Goal: Task Accomplishment & Management: Use online tool/utility

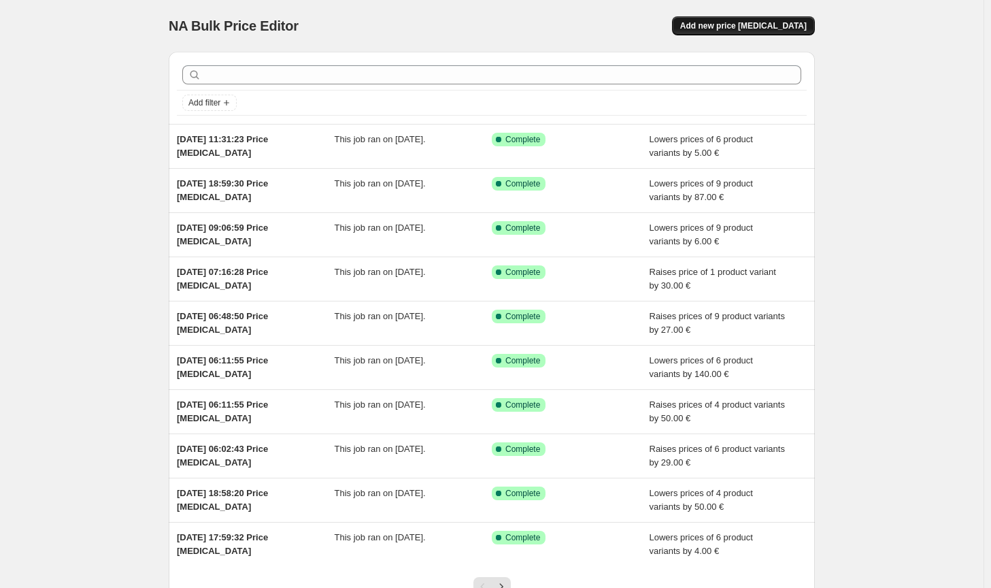
click at [778, 16] on button "Add new price [MEDICAL_DATA]" at bounding box center [743, 25] width 143 height 19
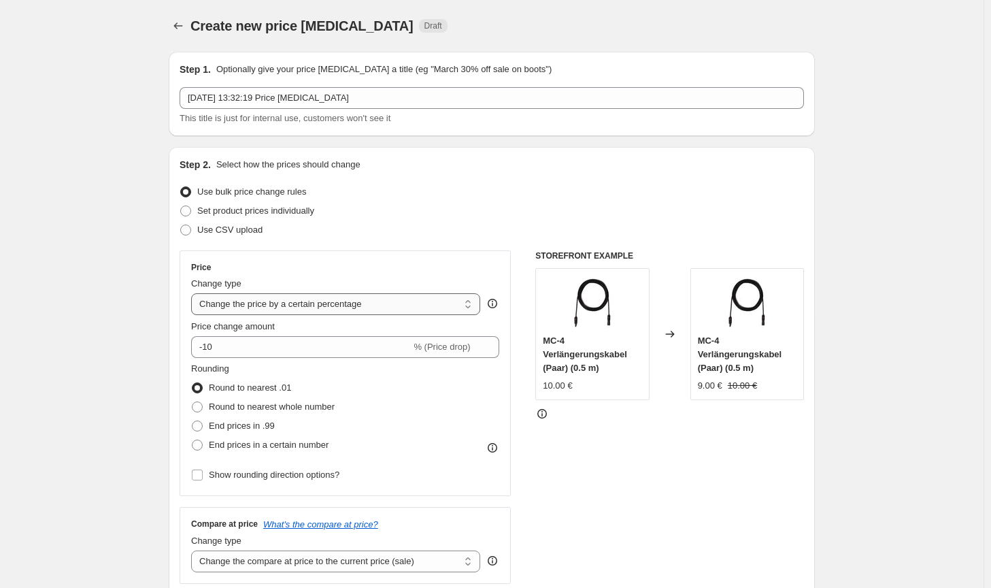
click at [363, 303] on select "Change the price to a certain amount Change the price by a certain amount Chang…" at bounding box center [335, 304] width 289 height 22
select select "by"
click at [194, 293] on select "Change the price to a certain amount Change the price by a certain amount Chang…" at bounding box center [335, 304] width 289 height 22
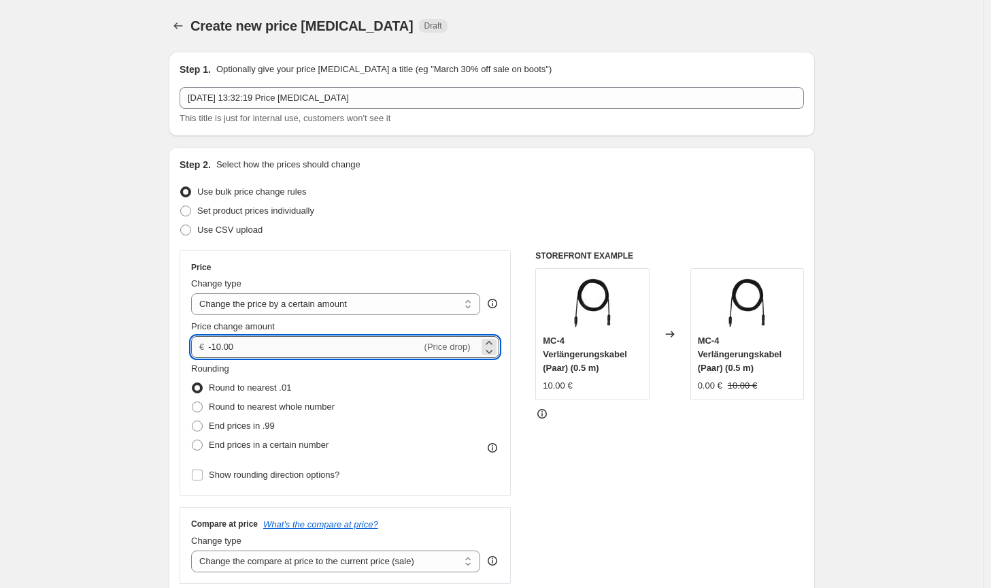
drag, startPoint x: 245, startPoint y: 350, endPoint x: 217, endPoint y: 346, distance: 28.2
click at [217, 346] on input "-10.00" at bounding box center [314, 347] width 213 height 22
type input "-80.00"
click at [269, 407] on span "Round to nearest whole number" at bounding box center [272, 406] width 126 height 10
click at [193, 402] on input "Round to nearest whole number" at bounding box center [192, 401] width 1 height 1
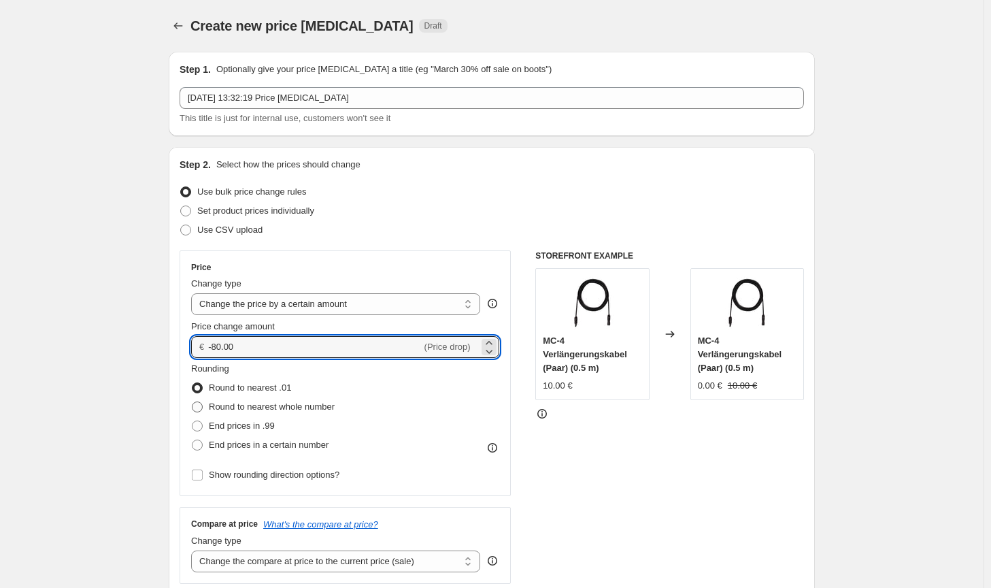
radio input "true"
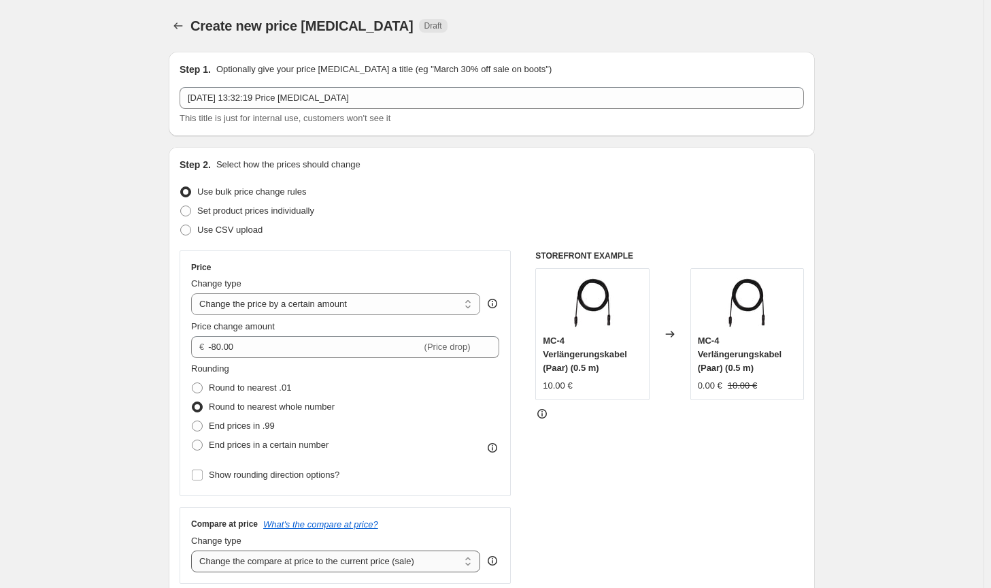
click at [370, 566] on select "Change the compare at price to the current price (sale) Change the compare at p…" at bounding box center [335, 561] width 289 height 22
select select "no_change"
click at [194, 550] on select "Change the compare at price to the current price (sale) Change the compare at p…" at bounding box center [335, 561] width 289 height 22
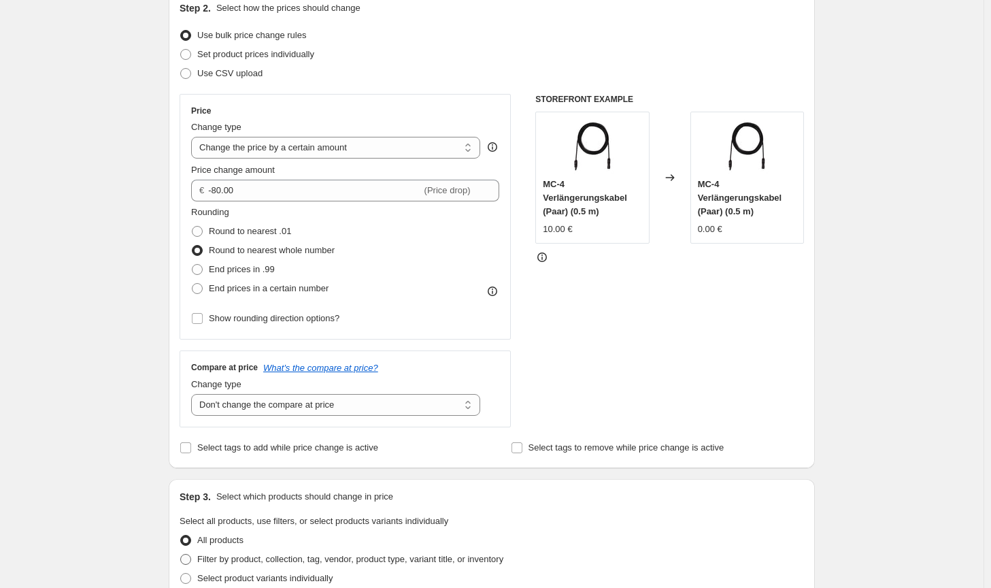
scroll to position [340, 0]
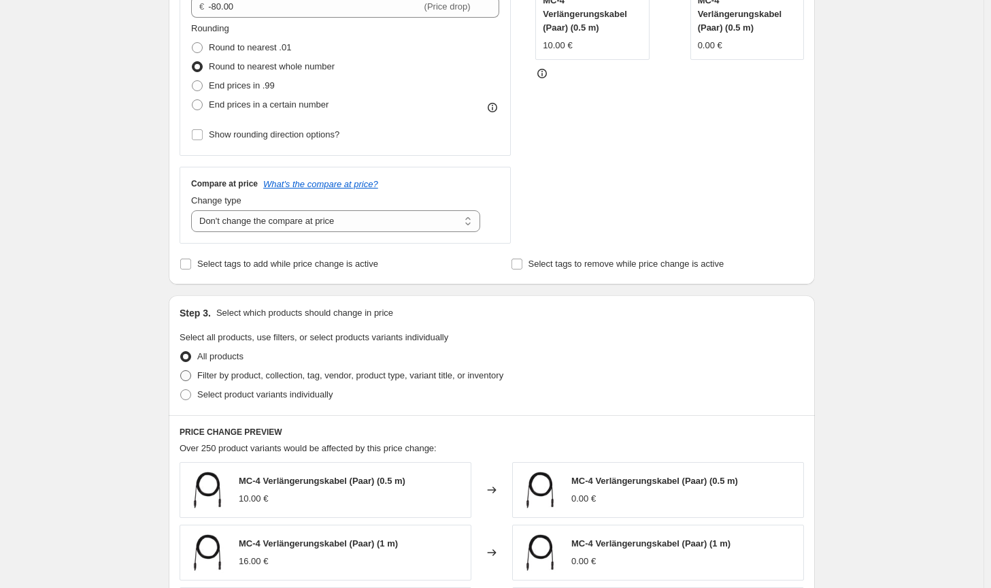
click at [318, 377] on span "Filter by product, collection, tag, vendor, product type, variant title, or inv…" at bounding box center [350, 375] width 306 height 10
click at [181, 371] on input "Filter by product, collection, tag, vendor, product type, variant title, or inv…" at bounding box center [180, 370] width 1 height 1
radio input "true"
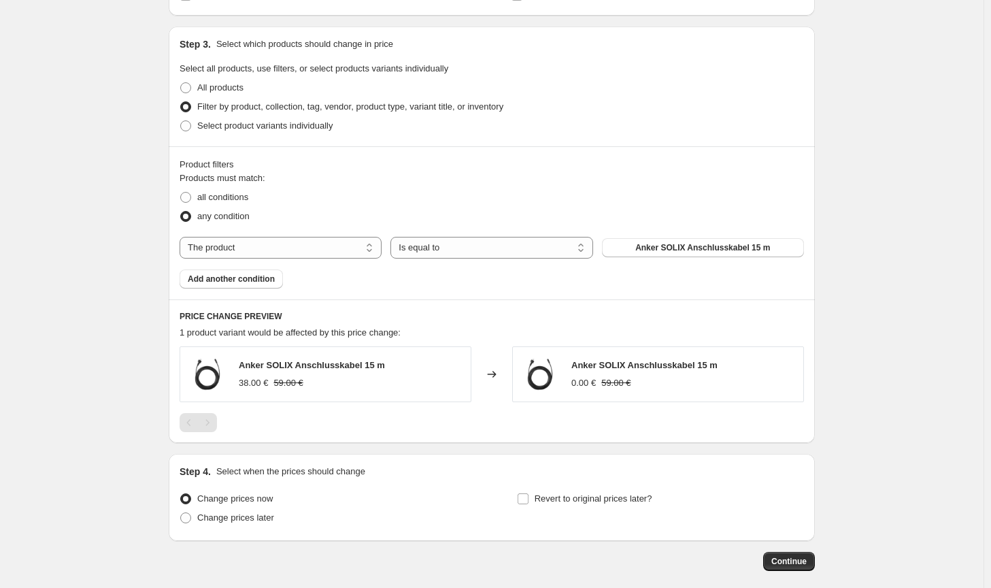
scroll to position [612, 0]
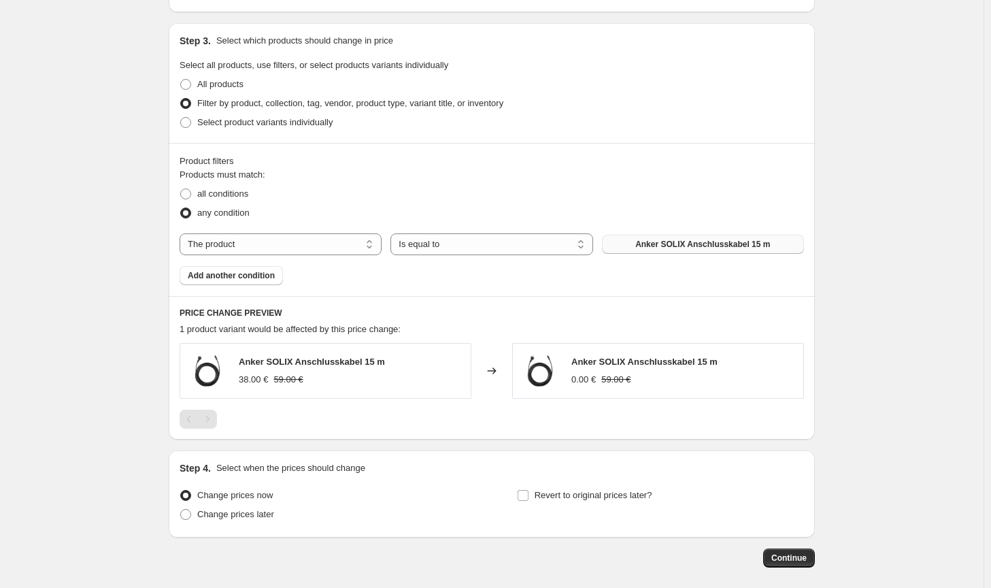
click at [711, 239] on span "Anker SOLIX Anschlusskabel 15 m" at bounding box center [702, 244] width 135 height 11
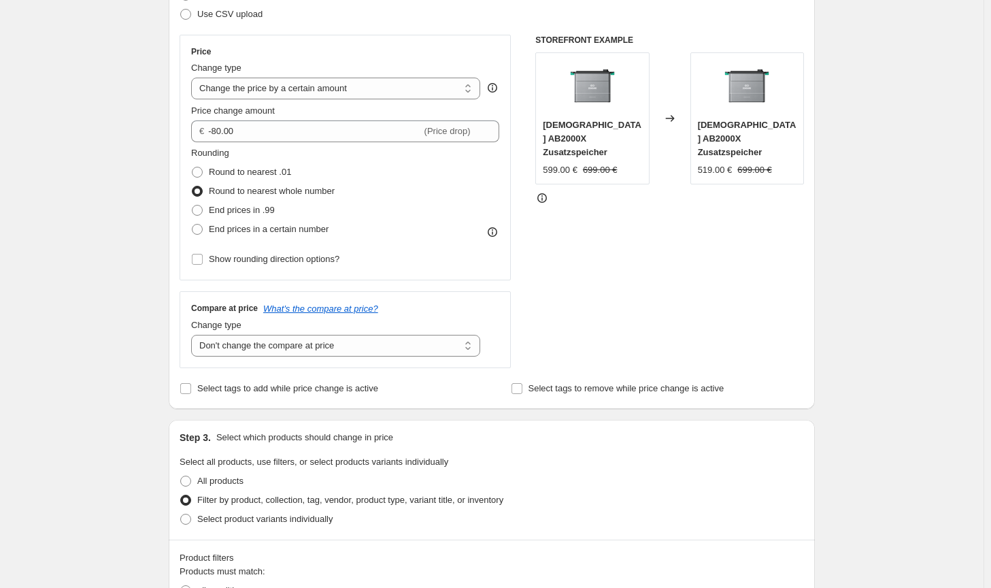
scroll to position [68, 0]
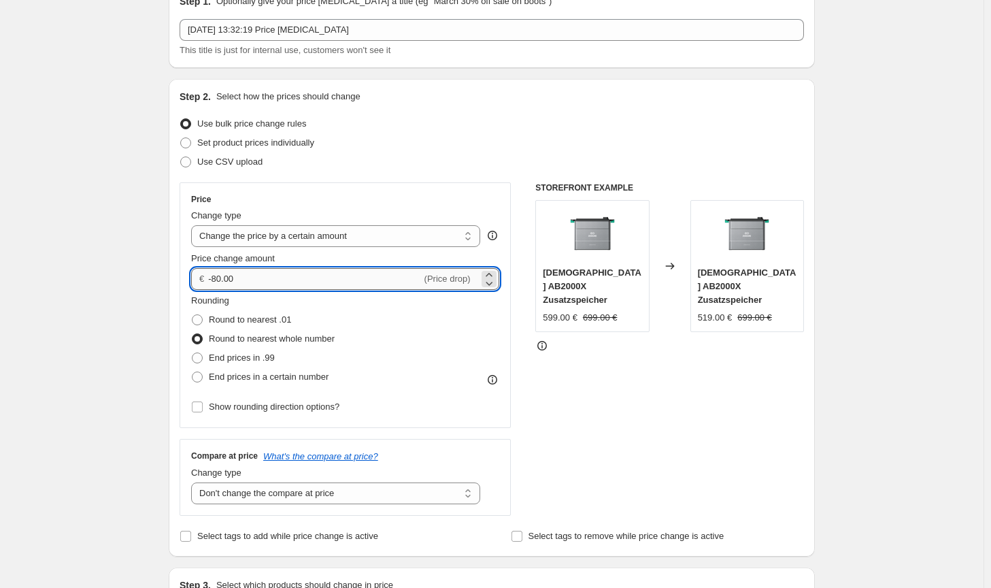
click at [218, 277] on input "-80.00" at bounding box center [314, 279] width 213 height 22
click at [648, 448] on div "STOREFRONT EXAMPLE Zendure AB2000X Zusatzspeicher 599.00 € 699.00 € Changed to …" at bounding box center [669, 348] width 269 height 333
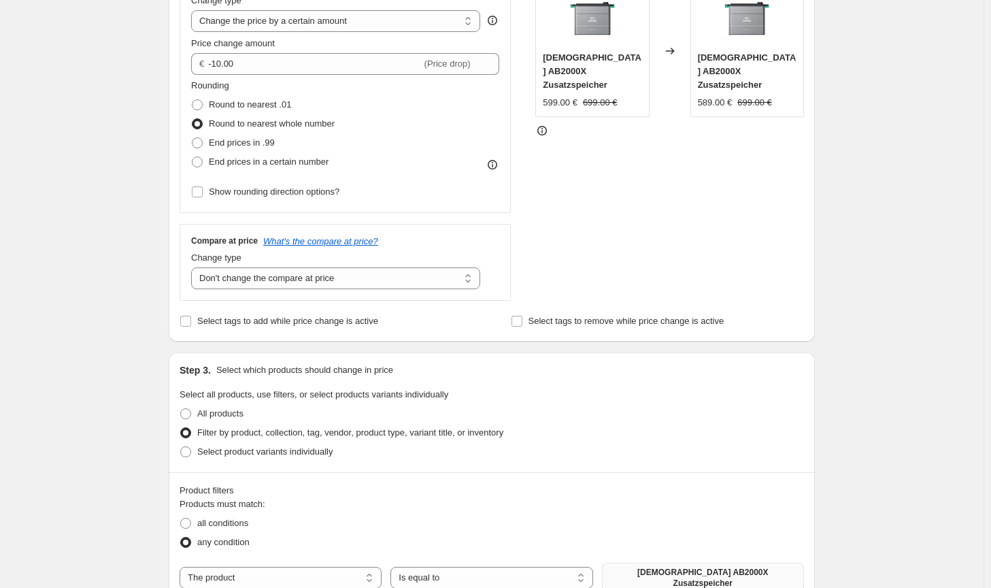
scroll to position [272, 0]
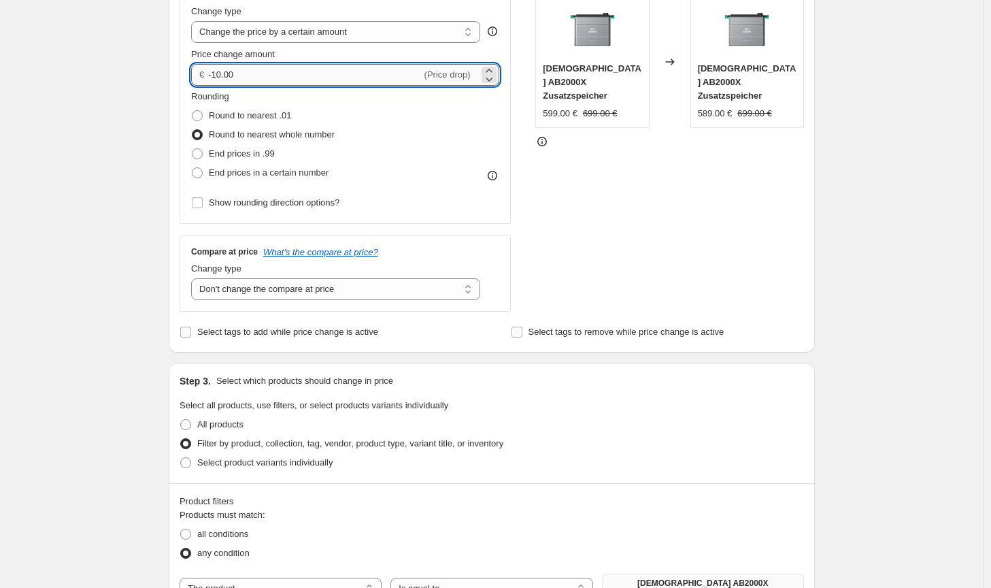
click at [217, 71] on input "-10.00" at bounding box center [314, 75] width 213 height 22
type input "-20.00"
click at [664, 188] on div "STOREFRONT EXAMPLE Zendure AB2000X Zusatzspeicher 599.00 € 699.00 € Changed to …" at bounding box center [669, 144] width 269 height 333
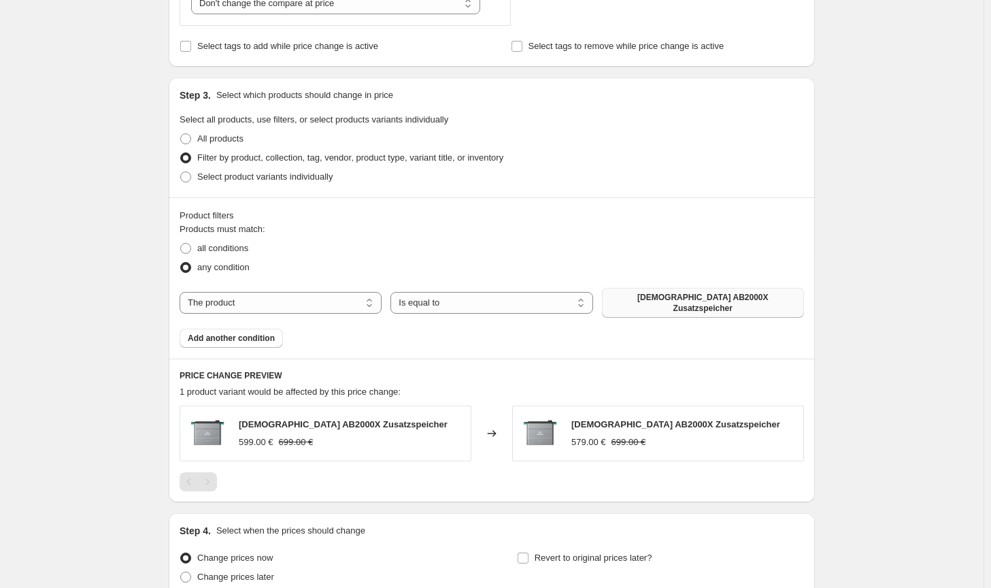
scroll to position [675, 0]
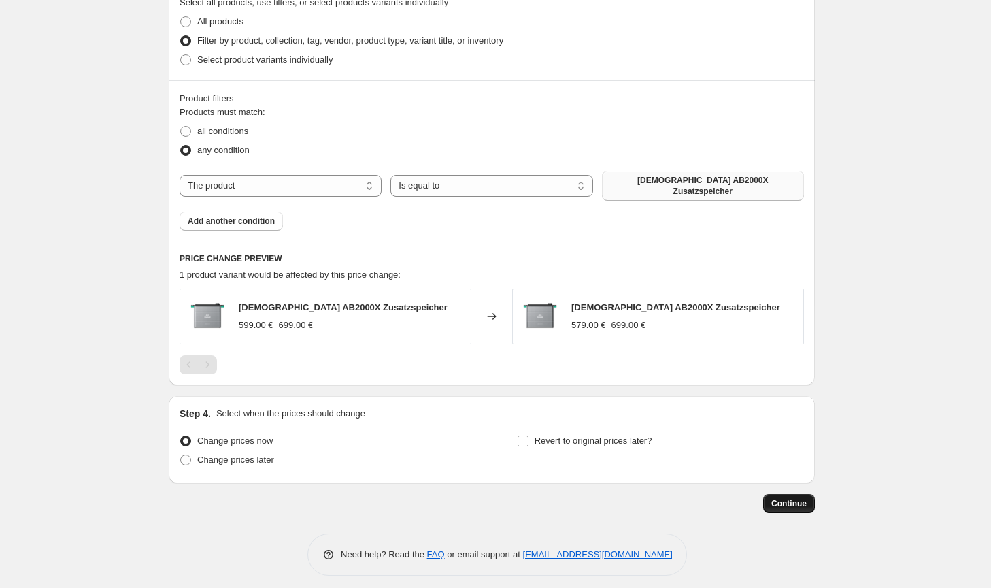
click at [807, 504] on button "Continue" at bounding box center [789, 503] width 52 height 19
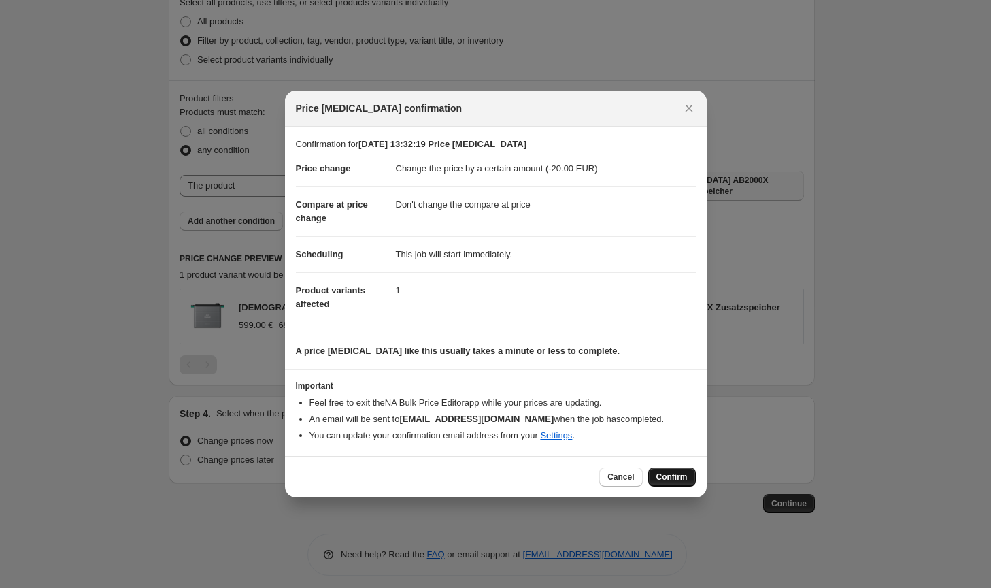
click at [661, 476] on span "Confirm" at bounding box center [671, 476] width 31 height 11
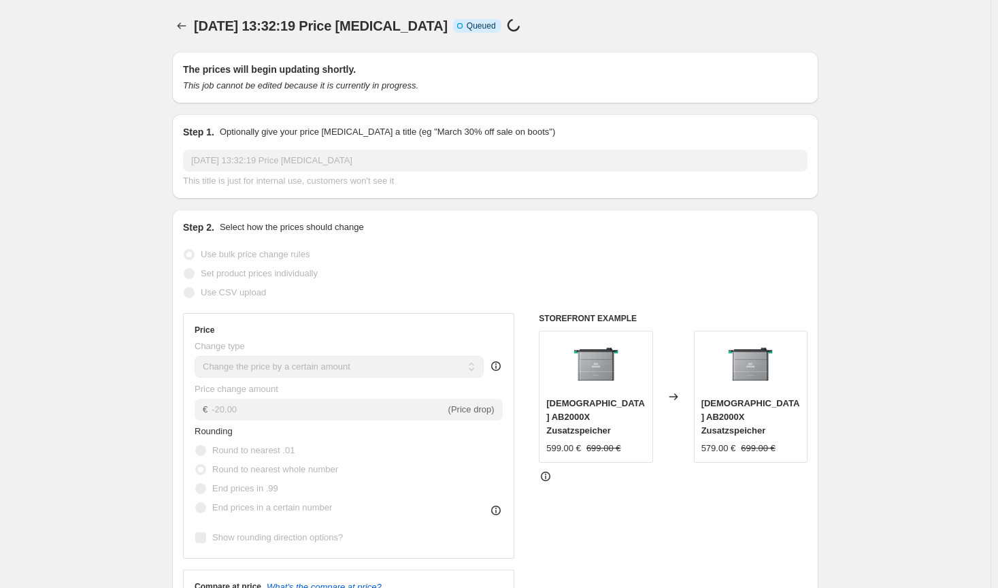
select select "by"
select select "no_change"
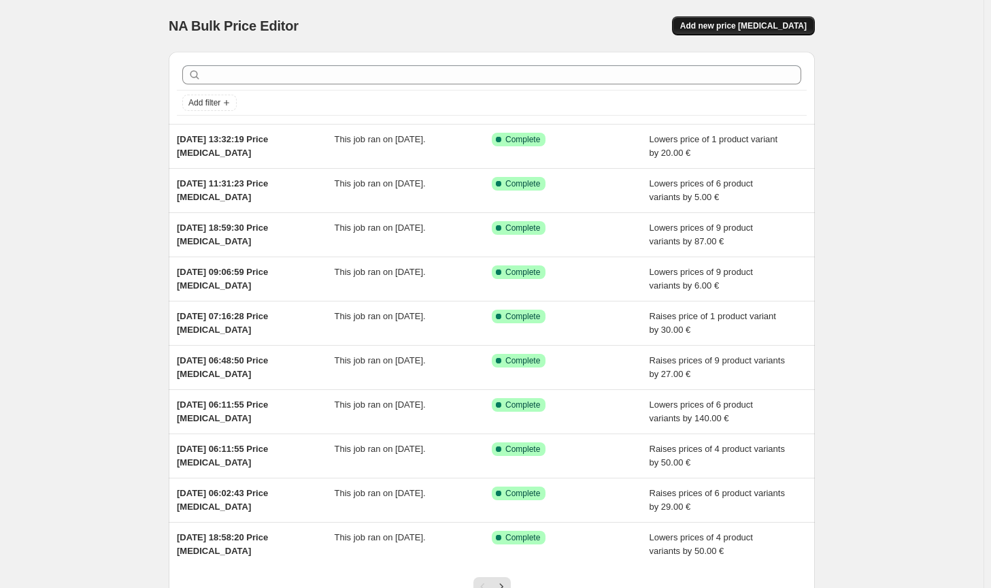
click at [810, 35] on button "Add new price [MEDICAL_DATA]" at bounding box center [743, 25] width 143 height 19
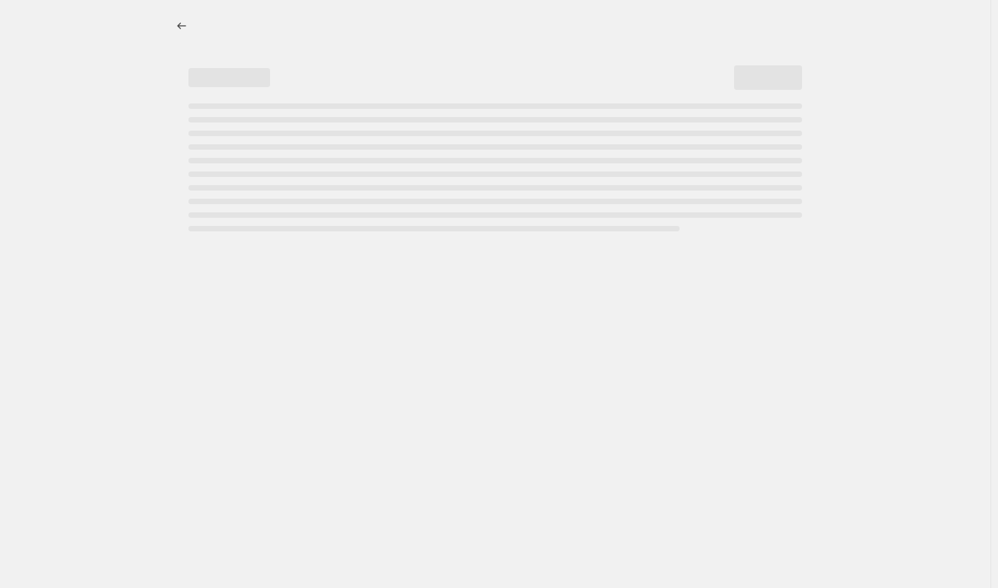
select select "percentage"
